Goal: Check status: Check status

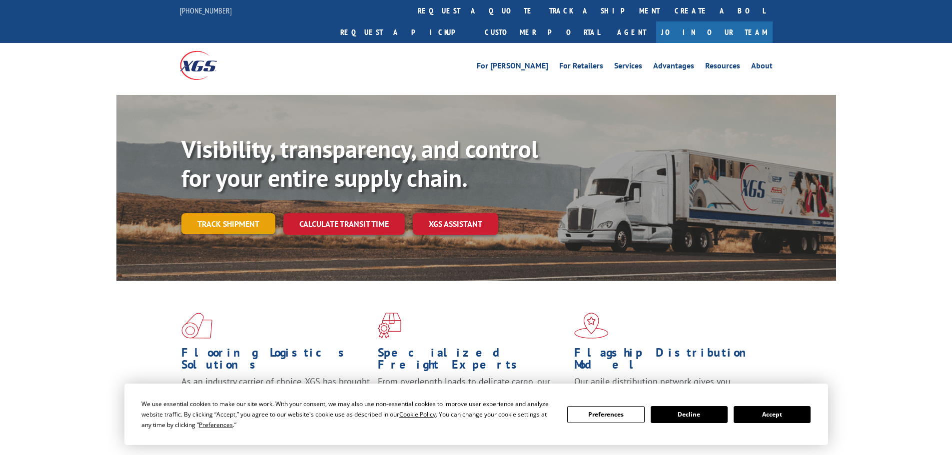
click at [264, 213] on link "Track shipment" at bounding box center [228, 223] width 94 height 21
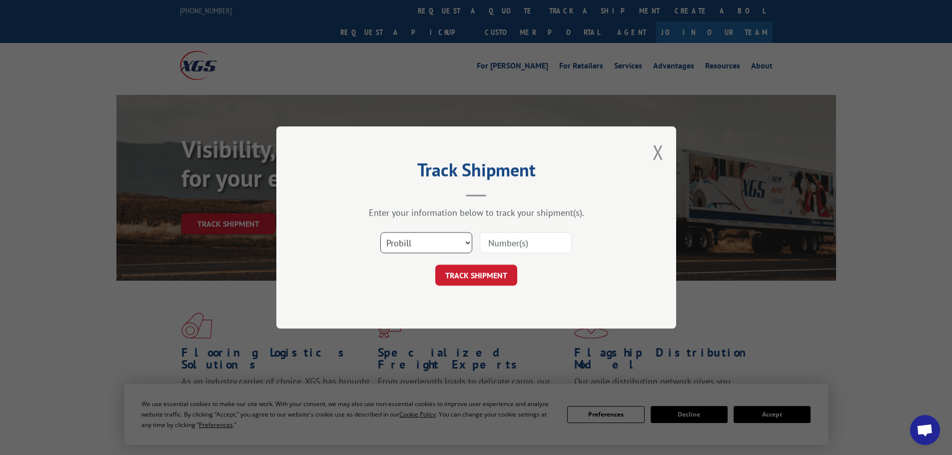
click at [432, 248] on select "Select category... Probill BOL PO" at bounding box center [426, 242] width 92 height 21
select select "bol"
click at [380, 232] on select "Select category... Probill BOL PO" at bounding box center [426, 242] width 92 height 21
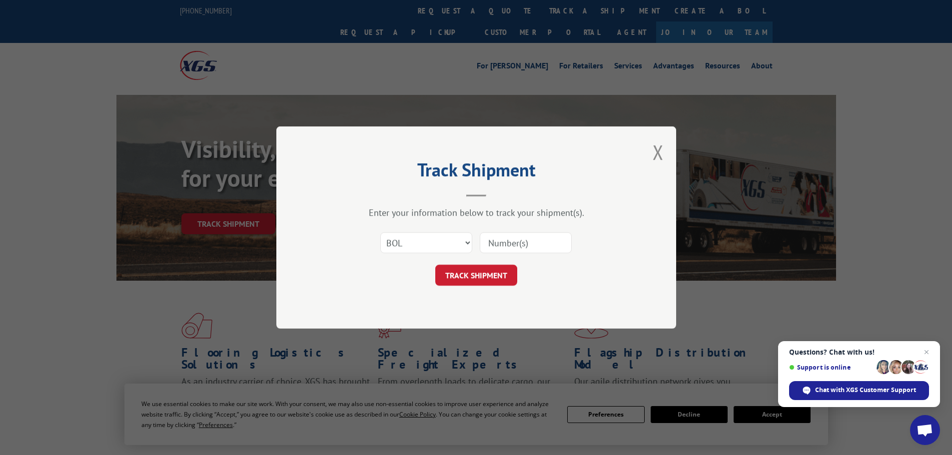
click at [514, 245] on input at bounding box center [526, 242] width 92 height 21
paste input "W04906313"
type input "W04906313"
click at [503, 274] on button "TRACK SHIPMENT" at bounding box center [476, 275] width 82 height 21
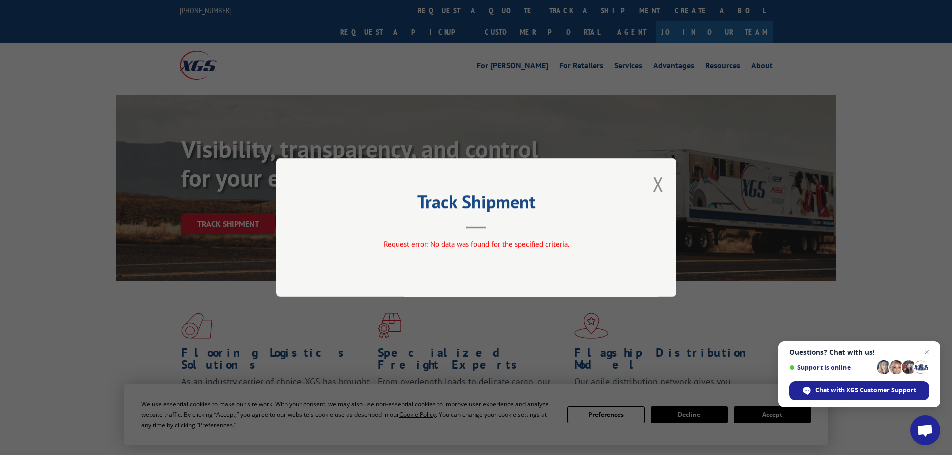
click at [140, 315] on div "Track Shipment Request error: No data was found for the specified criteria." at bounding box center [476, 227] width 952 height 455
